Goal: Information Seeking & Learning: Learn about a topic

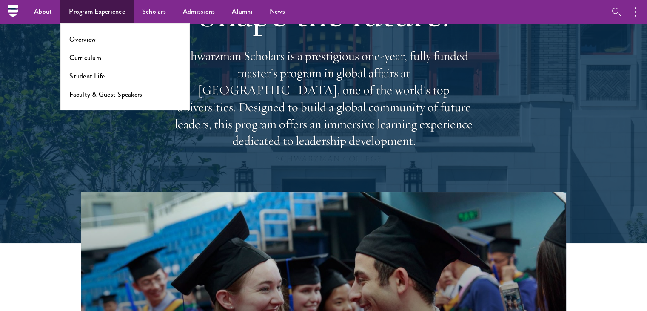
scroll to position [73, 0]
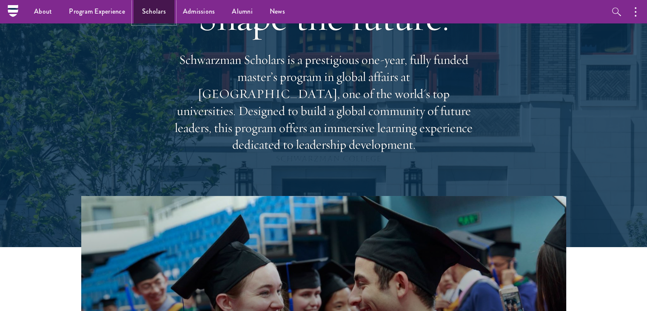
click at [157, 11] on link "Scholars" at bounding box center [154, 11] width 41 height 23
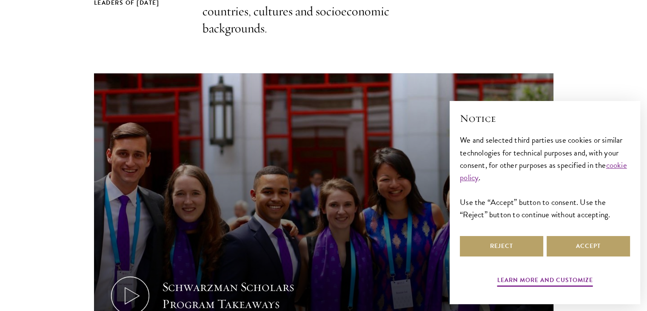
scroll to position [380, 0]
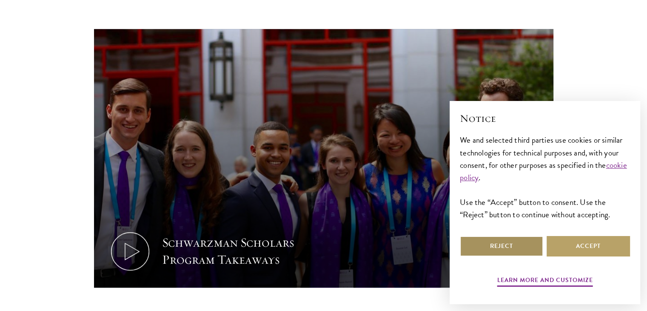
click at [492, 242] on button "Reject" at bounding box center [501, 246] width 83 height 20
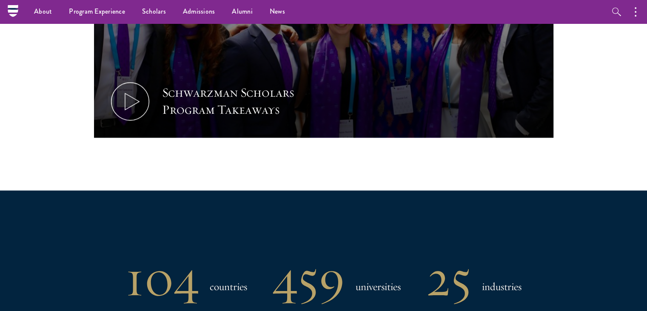
scroll to position [492, 0]
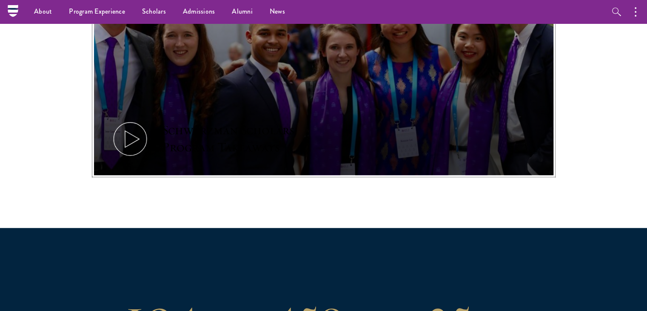
click at [139, 137] on icon at bounding box center [130, 139] width 38 height 38
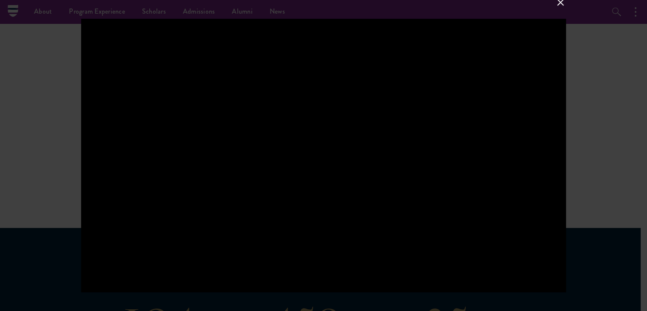
scroll to position [417, 0]
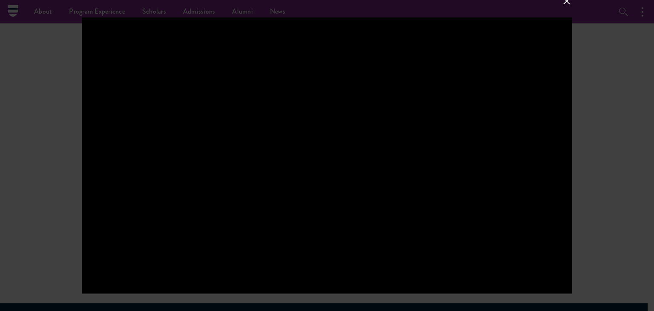
click at [15, 126] on div at bounding box center [327, 155] width 654 height 311
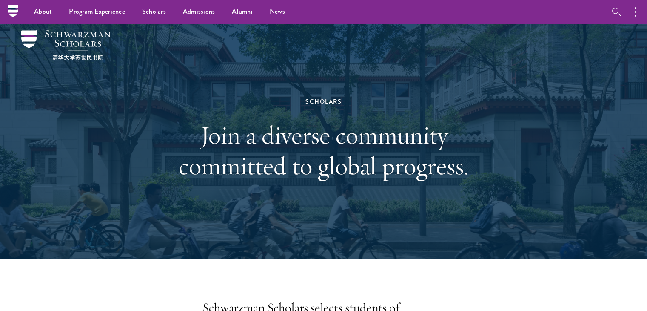
scroll to position [5, 0]
